Goal: Task Accomplishment & Management: Manage account settings

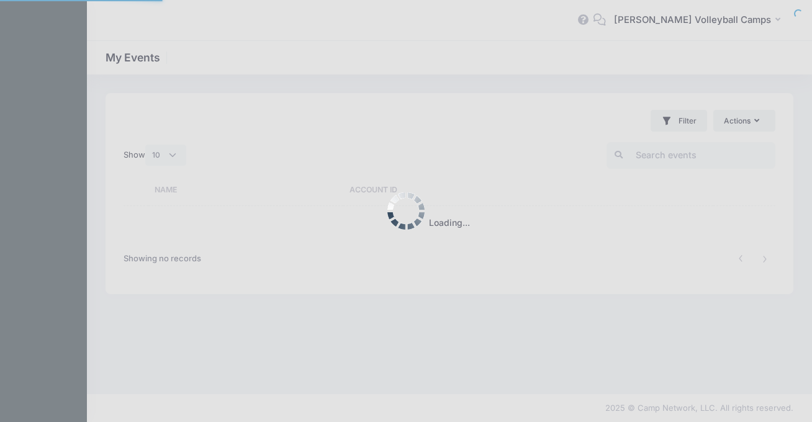
select select "10"
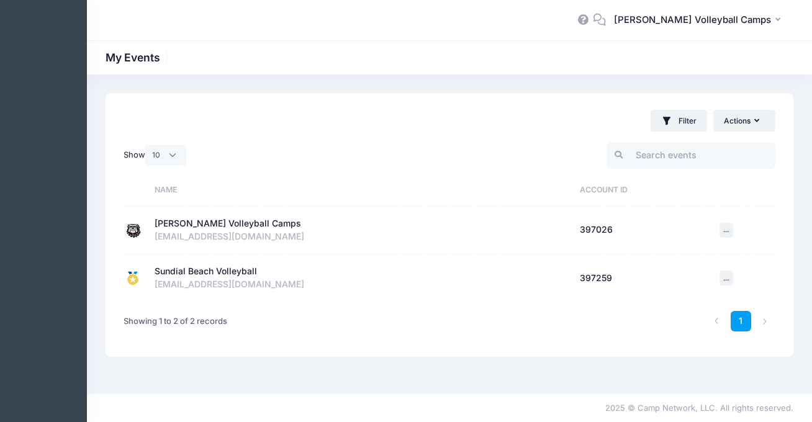
click at [235, 214] on td "[PERSON_NAME] Volleyball Camps Active Account Id: 397026 [EMAIL_ADDRESS][DOMAIN…" at bounding box center [361, 230] width 426 height 48
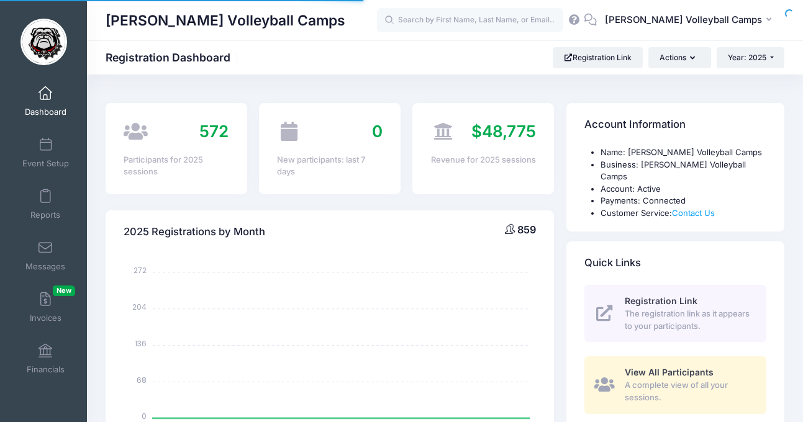
select select
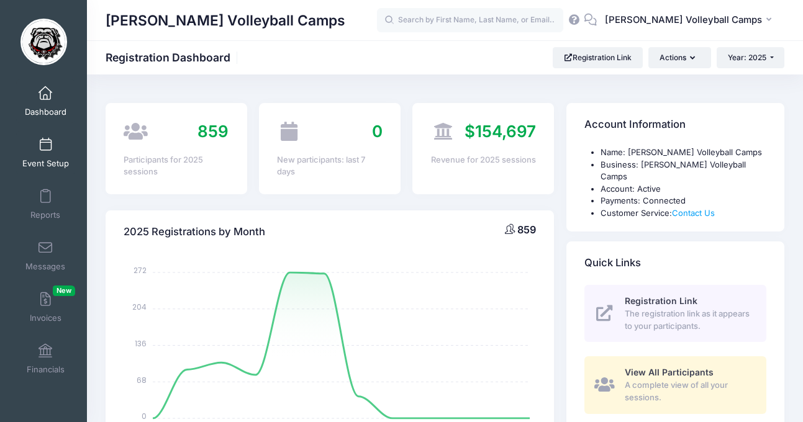
click at [42, 152] on link "Event Setup" at bounding box center [45, 152] width 59 height 43
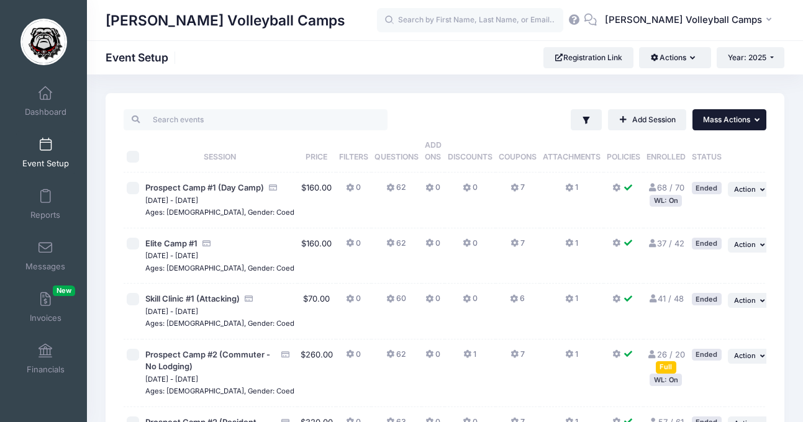
click at [721, 119] on span "Mass Actions" at bounding box center [726, 119] width 47 height 9
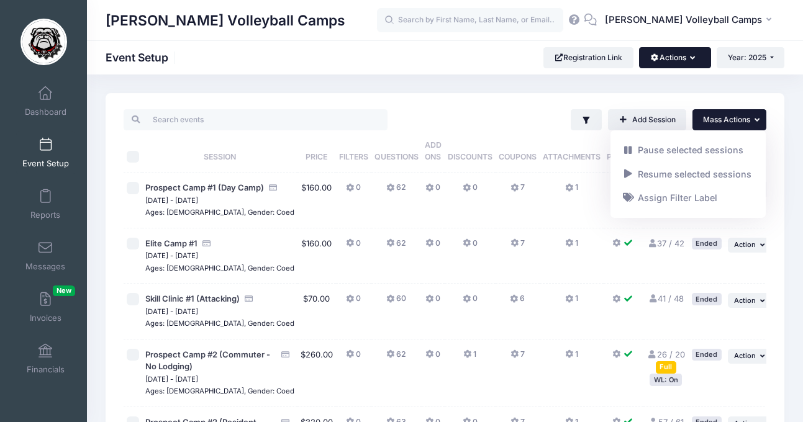
click at [692, 58] on icon "button" at bounding box center [695, 58] width 10 height 0
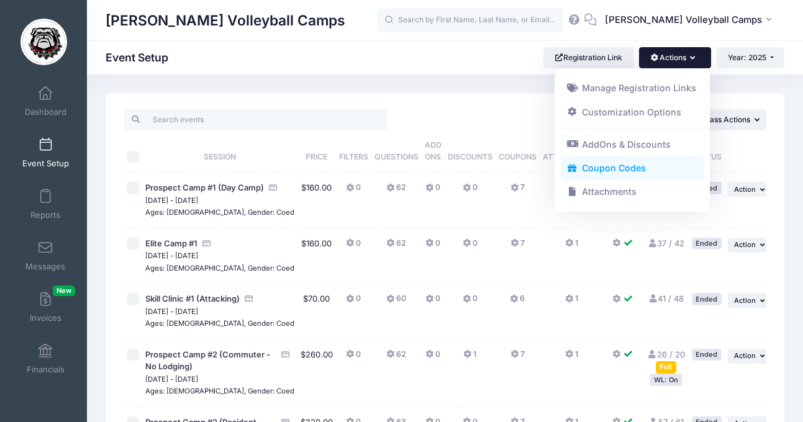
click at [643, 165] on link "Coupon Codes" at bounding box center [632, 169] width 143 height 24
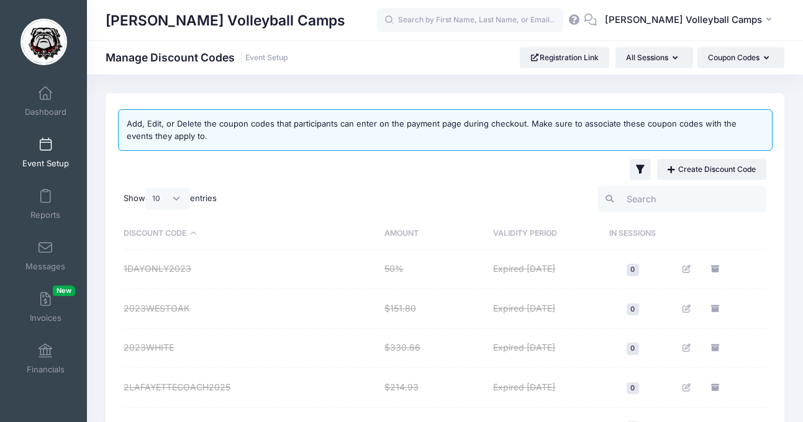
click at [520, 228] on th "Validity Period" at bounding box center [542, 234] width 109 height 32
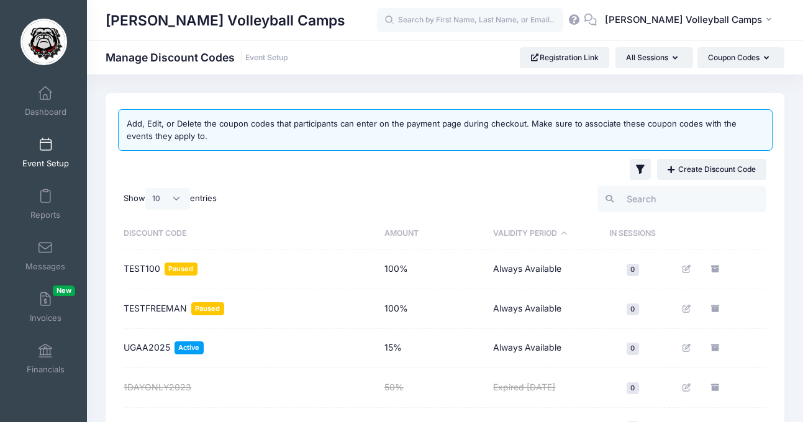
click at [521, 228] on th "Validity Period" at bounding box center [542, 234] width 109 height 32
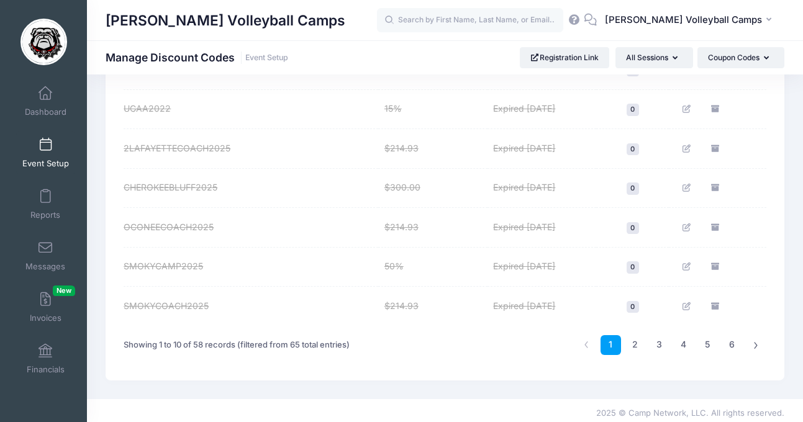
scroll to position [323, 0]
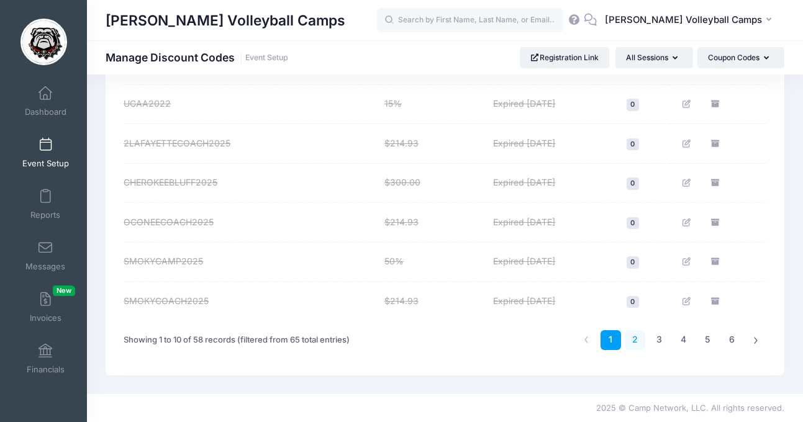
click at [638, 338] on link "2" at bounding box center [635, 340] width 20 height 20
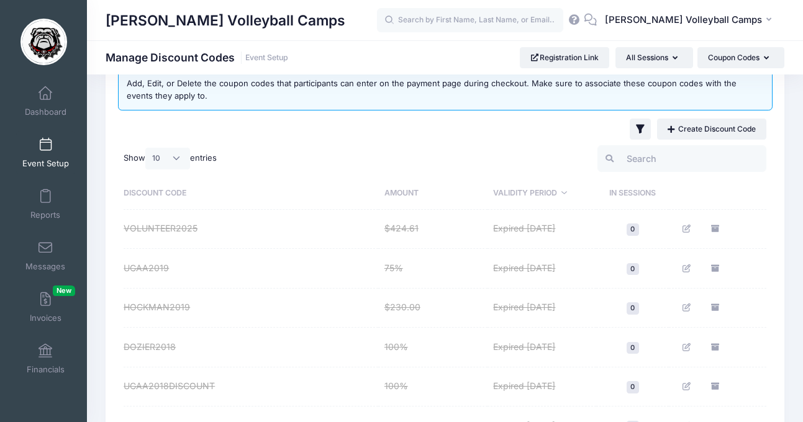
scroll to position [0, 0]
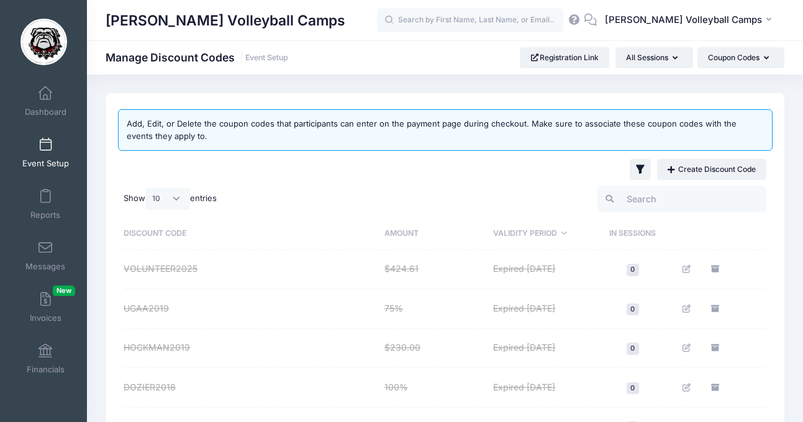
click at [187, 237] on th "Discount Code" at bounding box center [251, 234] width 255 height 32
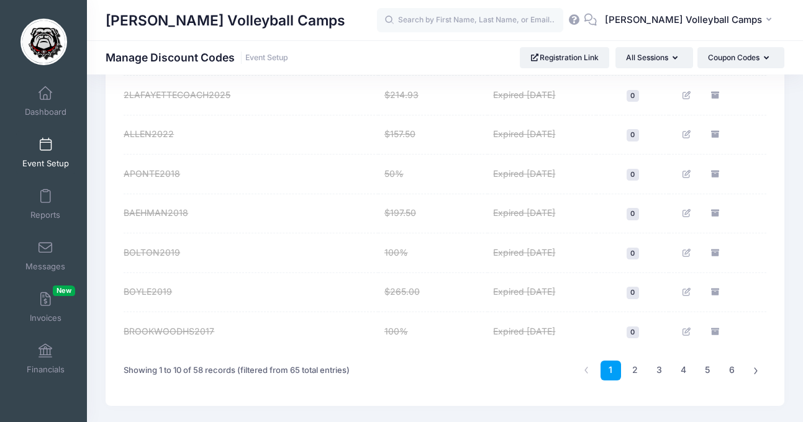
scroll to position [323, 0]
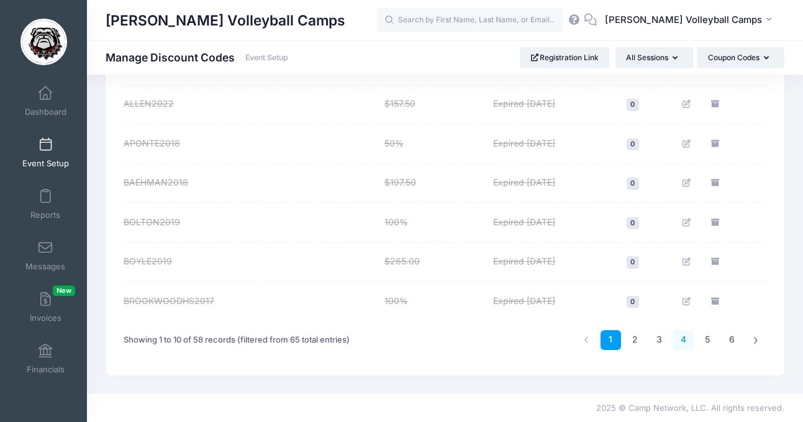
click at [678, 341] on link "4" at bounding box center [683, 340] width 20 height 20
click at [659, 340] on link "3" at bounding box center [659, 340] width 20 height 20
click at [688, 342] on link "4" at bounding box center [683, 340] width 20 height 20
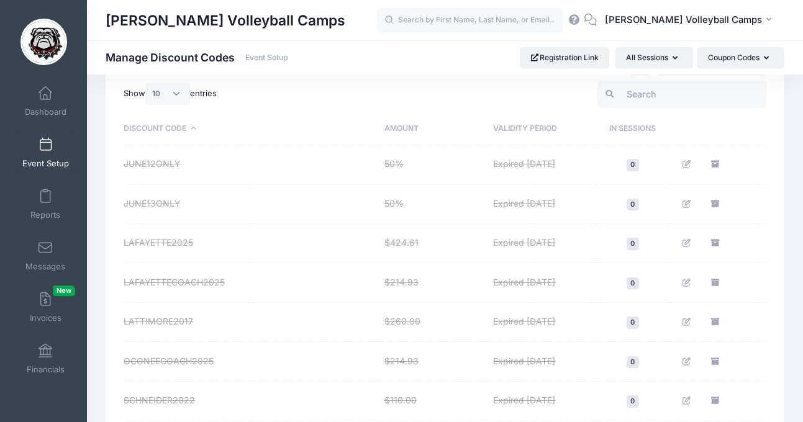
scroll to position [43, 0]
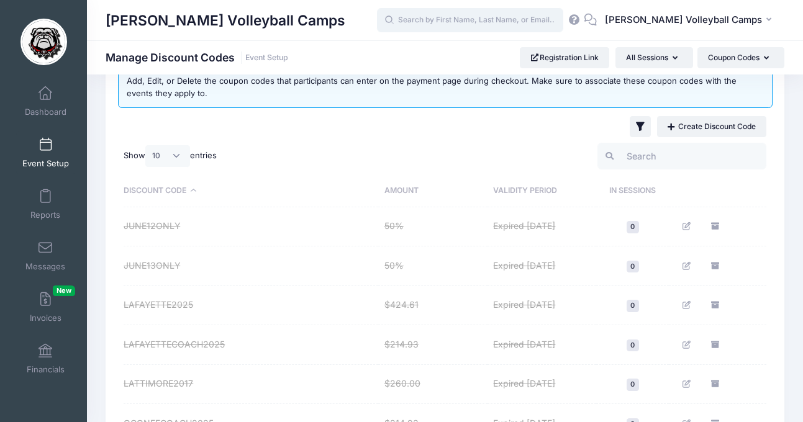
click at [479, 24] on input "text" at bounding box center [470, 20] width 186 height 25
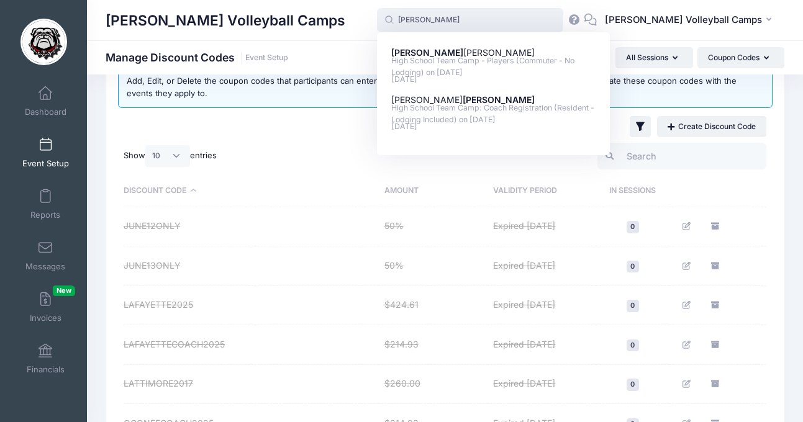
click at [458, 99] on p "Elizabeth Adair" at bounding box center [493, 100] width 205 height 13
type input "Elizabeth Adair (High School Team Camp: Coach Registration (Resident - Lodging …"
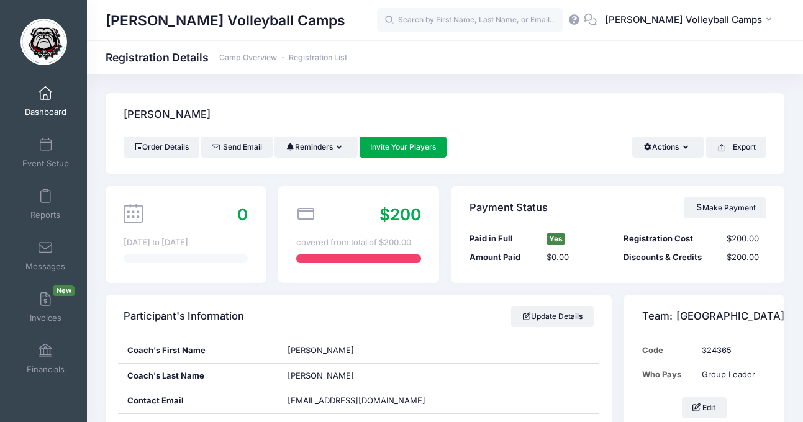
click at [54, 112] on span "Dashboard" at bounding box center [46, 112] width 42 height 11
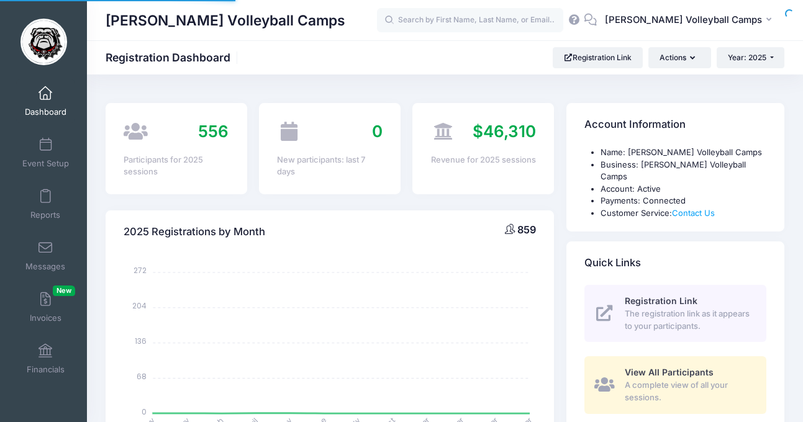
select select
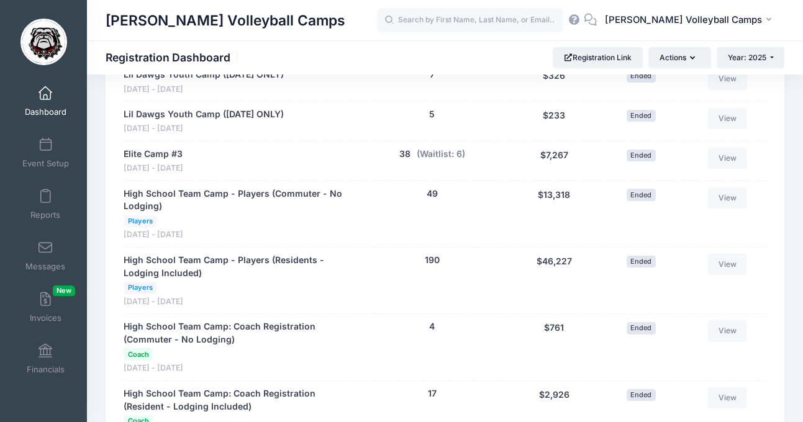
scroll to position [1328, 0]
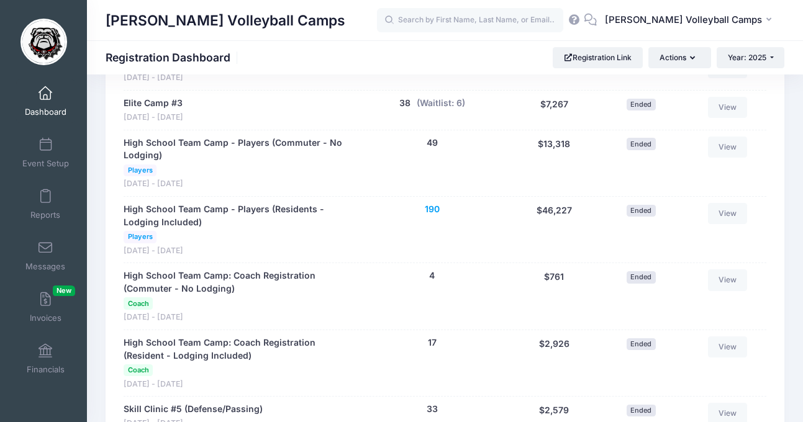
click at [434, 203] on button "190" at bounding box center [432, 209] width 15 height 13
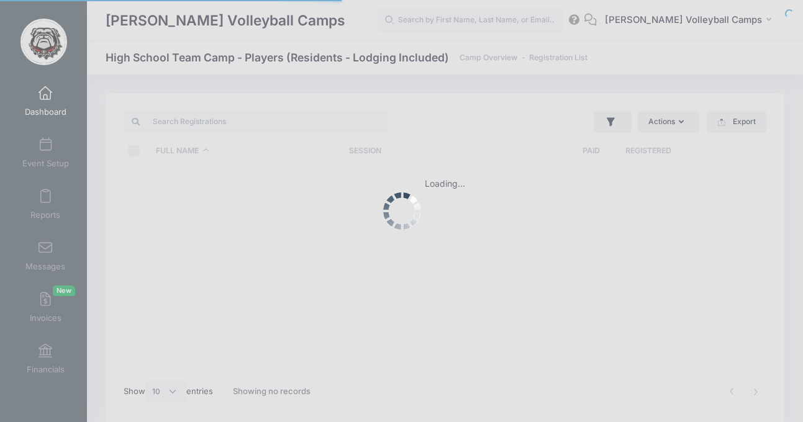
select select "10"
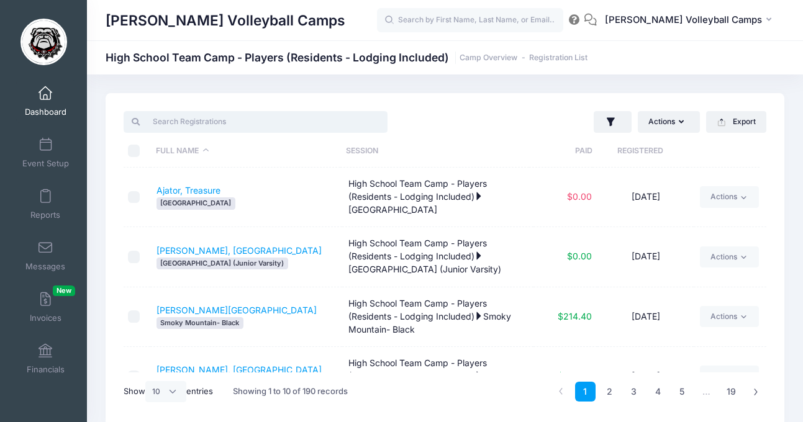
click at [233, 125] on input "search" at bounding box center [256, 121] width 264 height 21
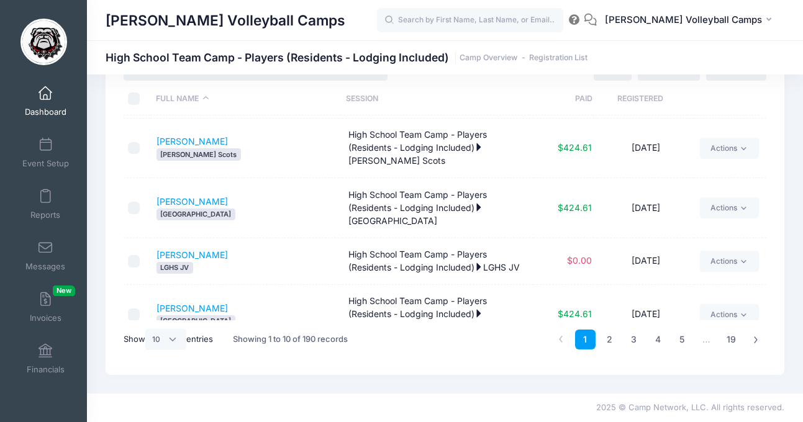
scroll to position [379, 0]
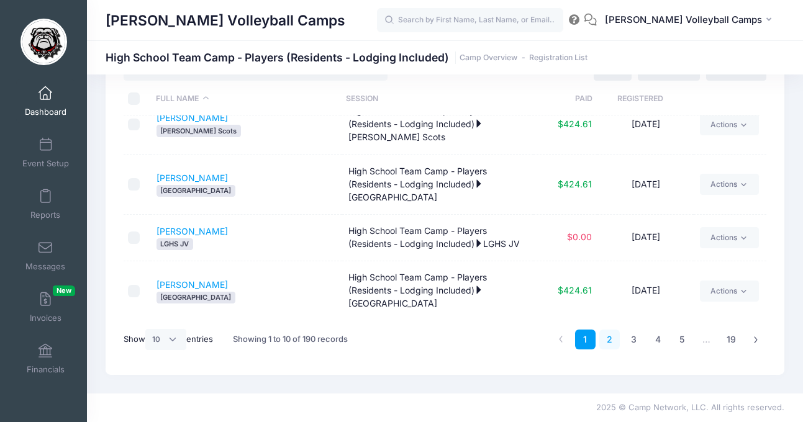
click at [607, 338] on link "2" at bounding box center [609, 340] width 20 height 20
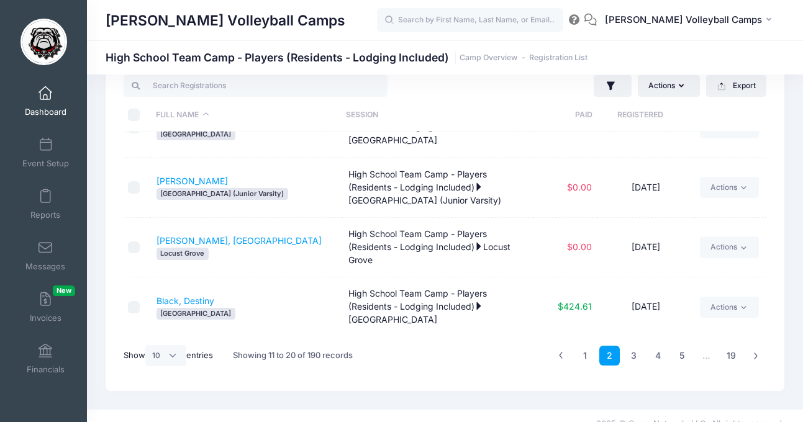
scroll to position [0, 0]
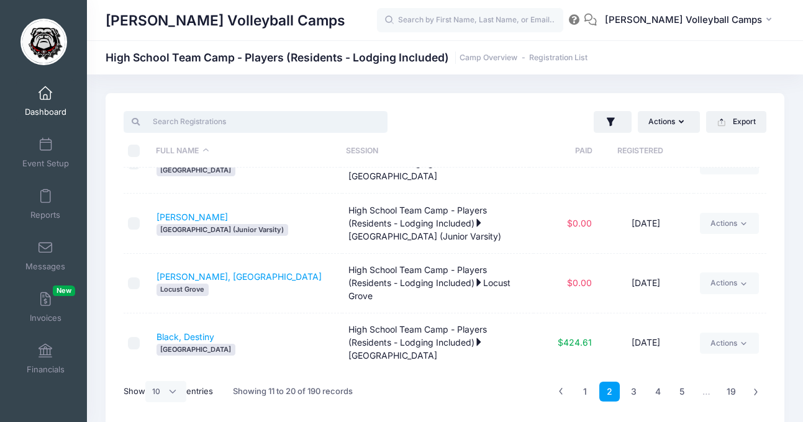
click at [370, 129] on input "search" at bounding box center [256, 121] width 264 height 21
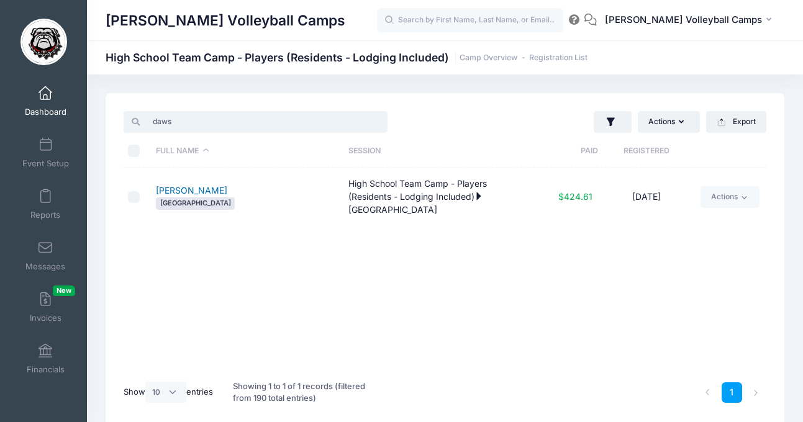
type input "daws"
click at [211, 190] on link "[PERSON_NAME]" at bounding box center [191, 190] width 71 height 11
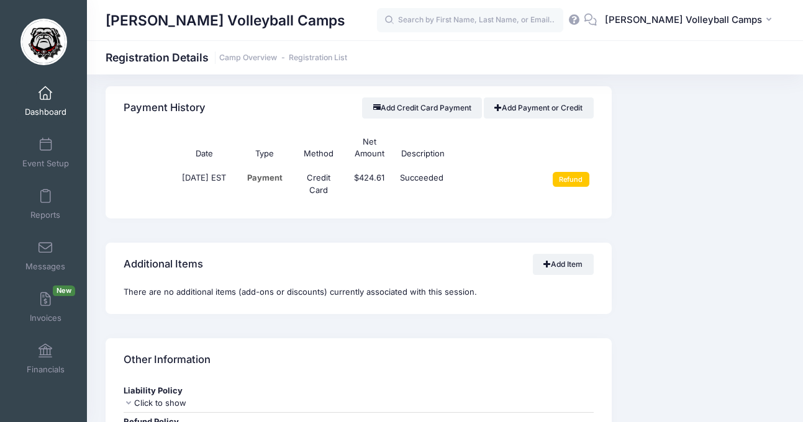
scroll to position [2188, 0]
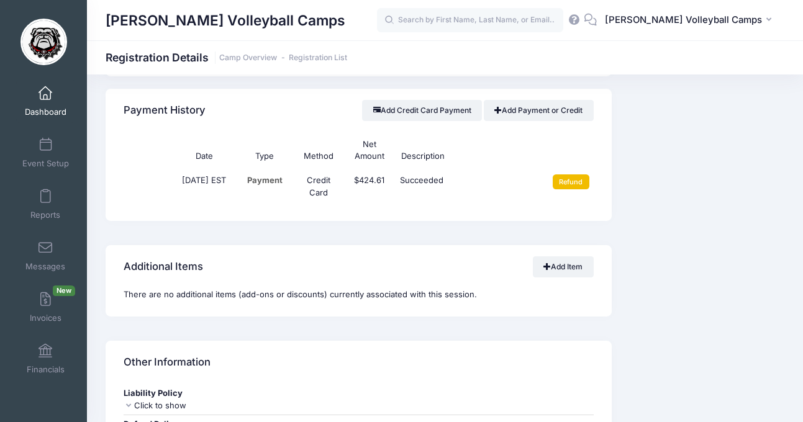
click at [574, 179] on input "Refund" at bounding box center [571, 182] width 37 height 15
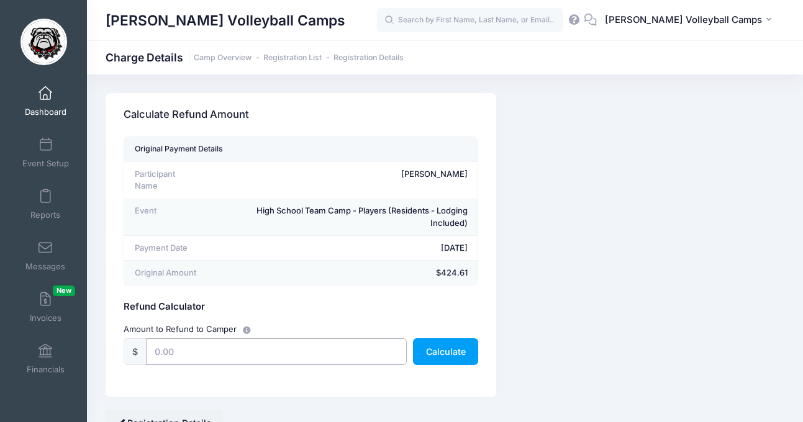
click at [343, 342] on input "text" at bounding box center [276, 351] width 261 height 27
type input "424.61"
click at [447, 350] on button "Calculate" at bounding box center [445, 351] width 65 height 27
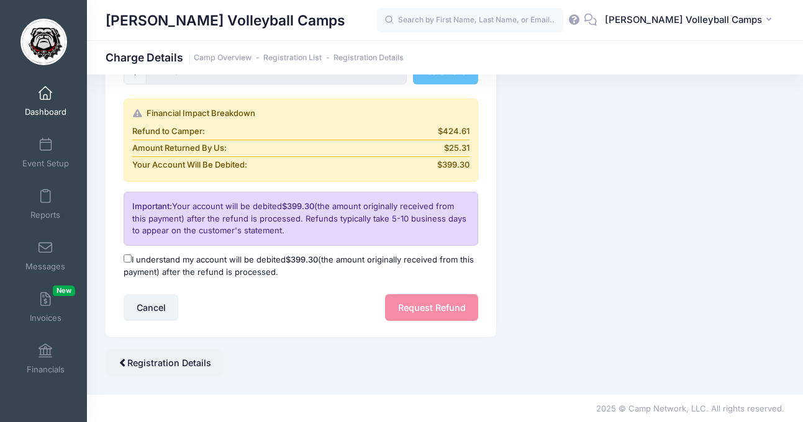
scroll to position [281, 0]
click at [130, 260] on input "I understand my account will be debited $399.30 (the amount originally received…" at bounding box center [128, 258] width 8 height 8
checkbox input "true"
click at [432, 312] on button "Request Refund" at bounding box center [431, 307] width 93 height 27
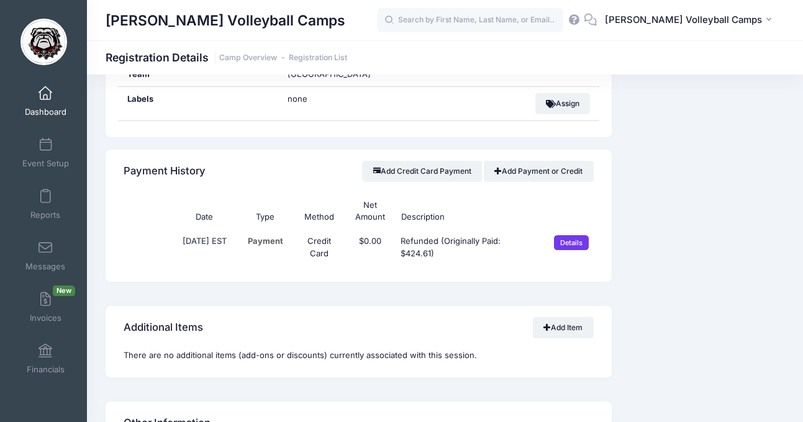
scroll to position [2164, 0]
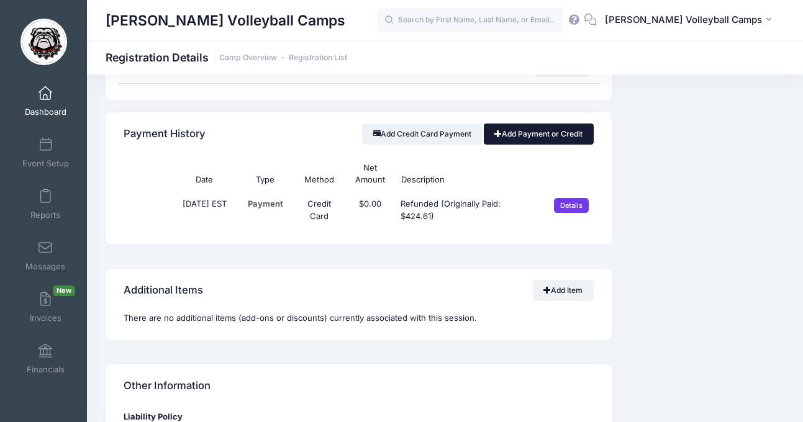
click at [562, 135] on link "Add Payment or Credit" at bounding box center [539, 134] width 110 height 21
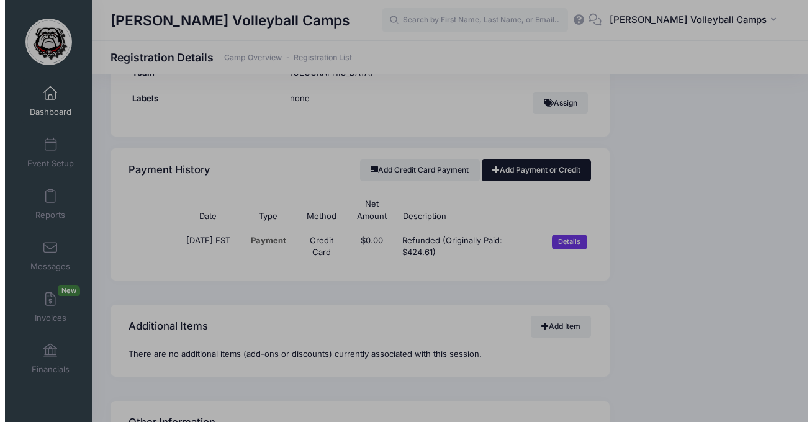
scroll to position [2128, 0]
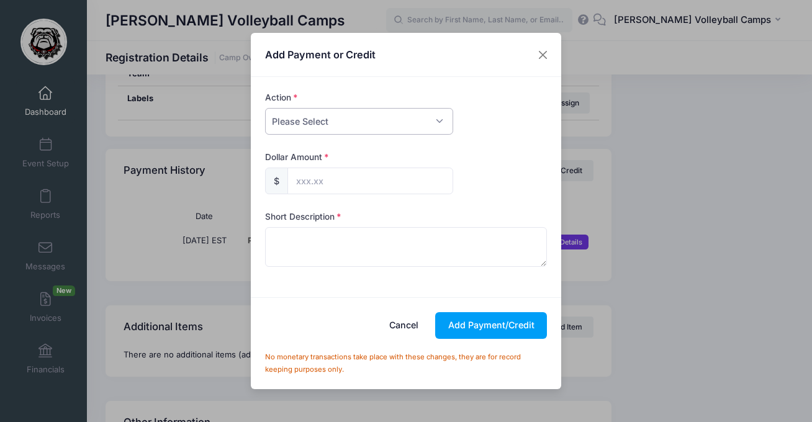
click at [407, 129] on select "Please Select Payment Credit Refund (Offline)" at bounding box center [359, 121] width 188 height 27
select select "credit"
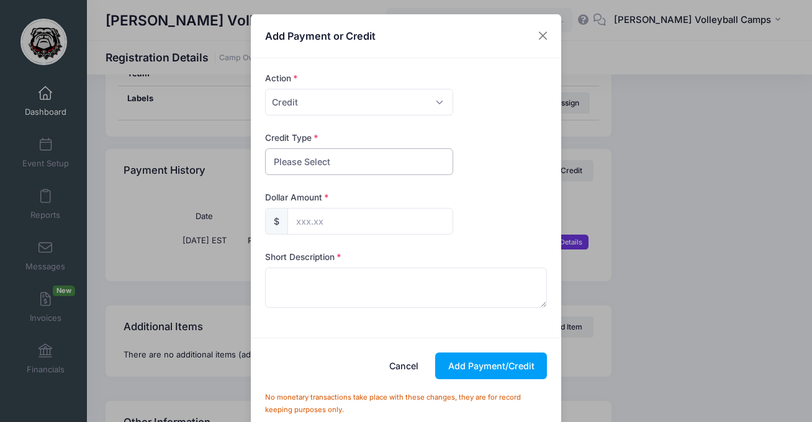
click at [365, 170] on select "Please Select Discount Scholarship Other" at bounding box center [359, 161] width 188 height 27
select select "discount"
click at [343, 217] on input "text" at bounding box center [371, 221] width 166 height 27
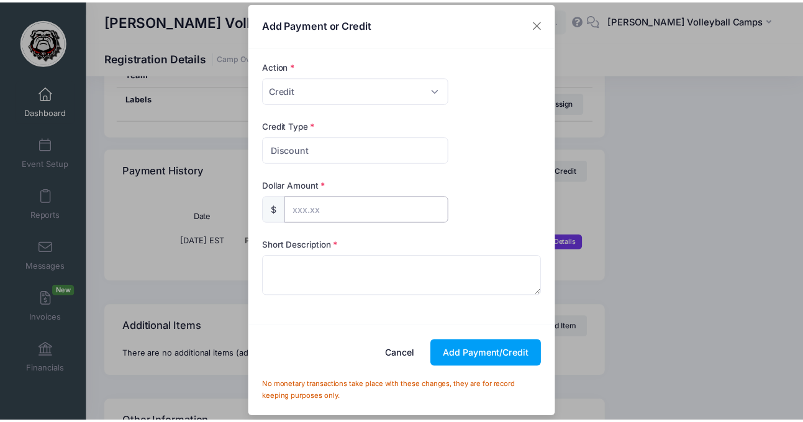
scroll to position [0, 0]
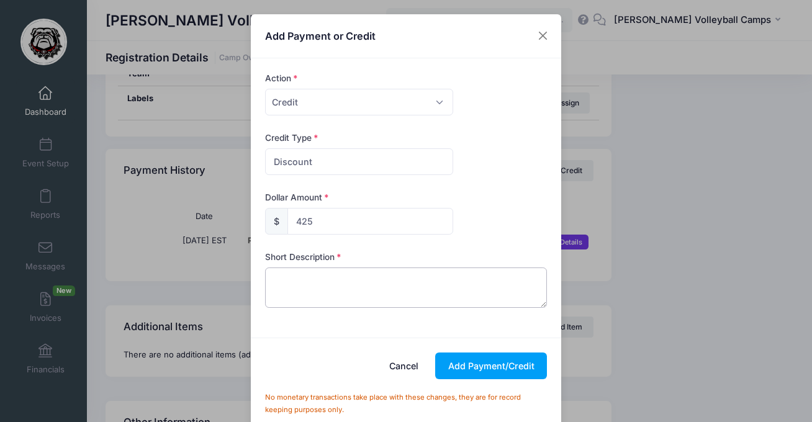
type input "425.00"
click at [495, 273] on textarea at bounding box center [406, 288] width 283 height 40
type textarea "Team camp paid via school"
click at [521, 361] on button "Add Payment/Credit" at bounding box center [491, 366] width 112 height 27
